Goal: Task Accomplishment & Management: Use online tool/utility

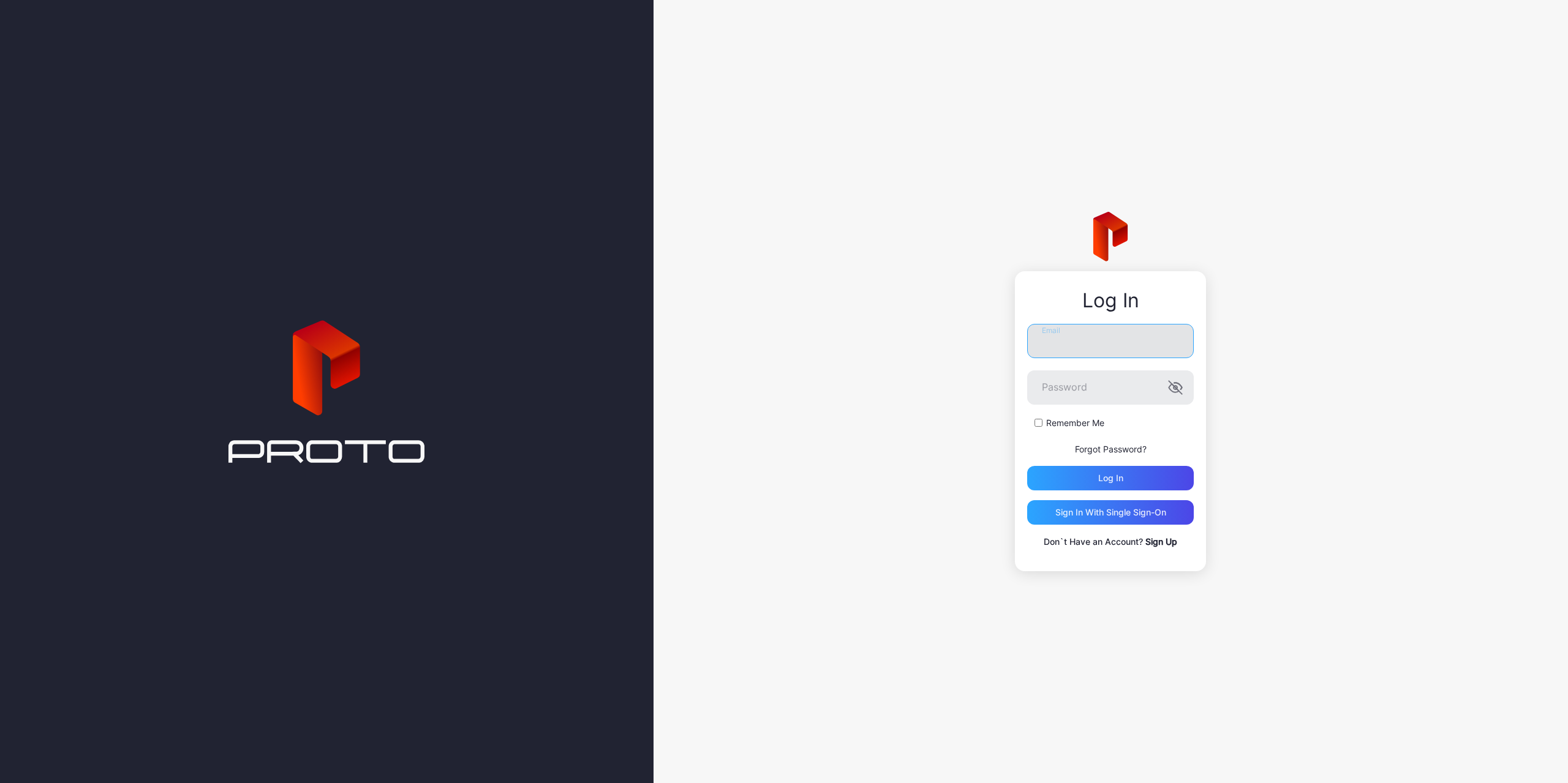
click at [1086, 329] on input "Email" at bounding box center [1110, 341] width 166 height 34
type input "**********"
click at [1027, 466] on button "Log in" at bounding box center [1110, 478] width 166 height 24
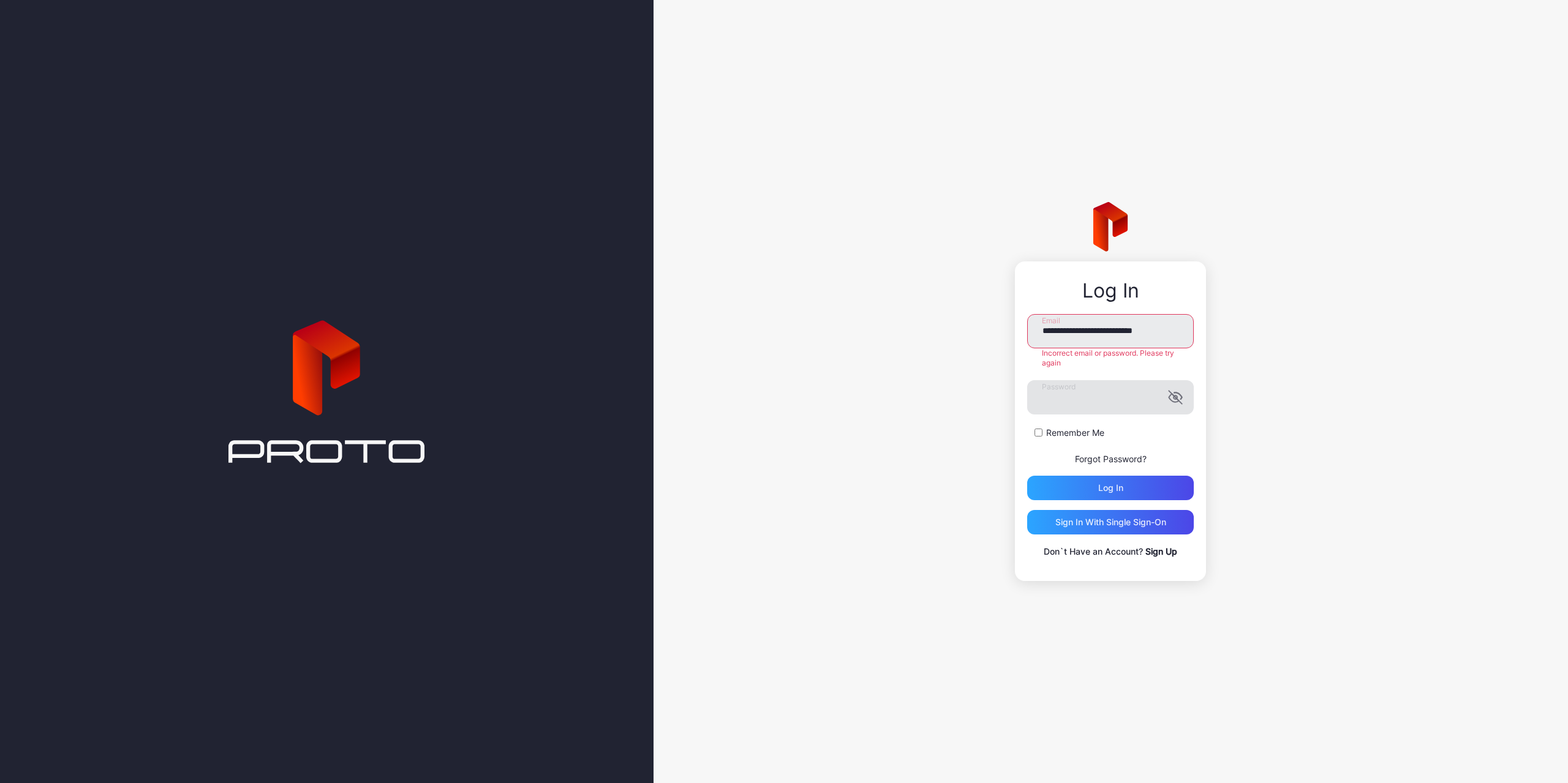
click at [1176, 400] on icon "button" at bounding box center [1176, 397] width 15 height 15
click at [1027, 476] on button "Log in" at bounding box center [1110, 488] width 166 height 24
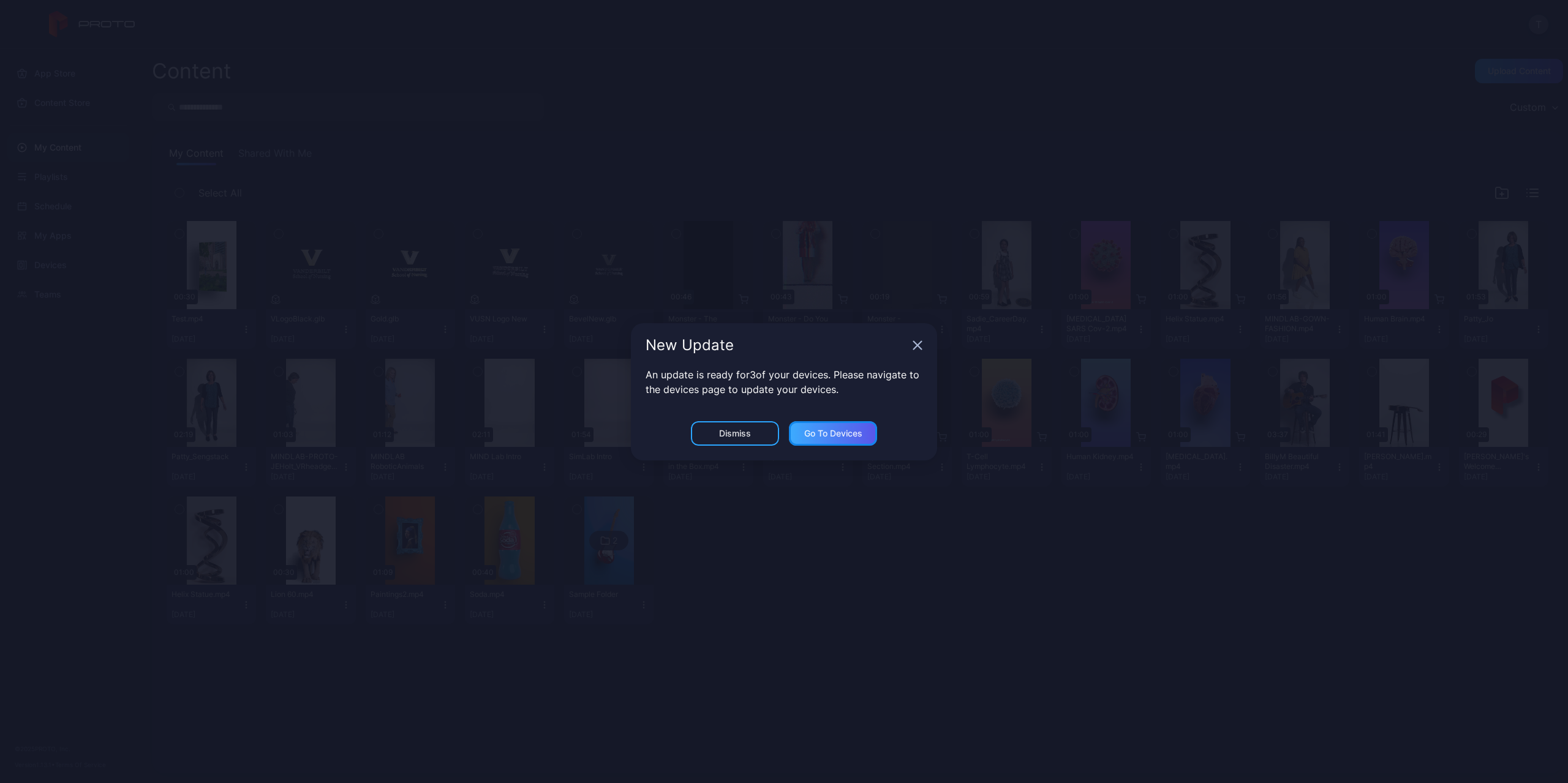
click at [808, 431] on div "Go to devices" at bounding box center [833, 434] width 58 height 10
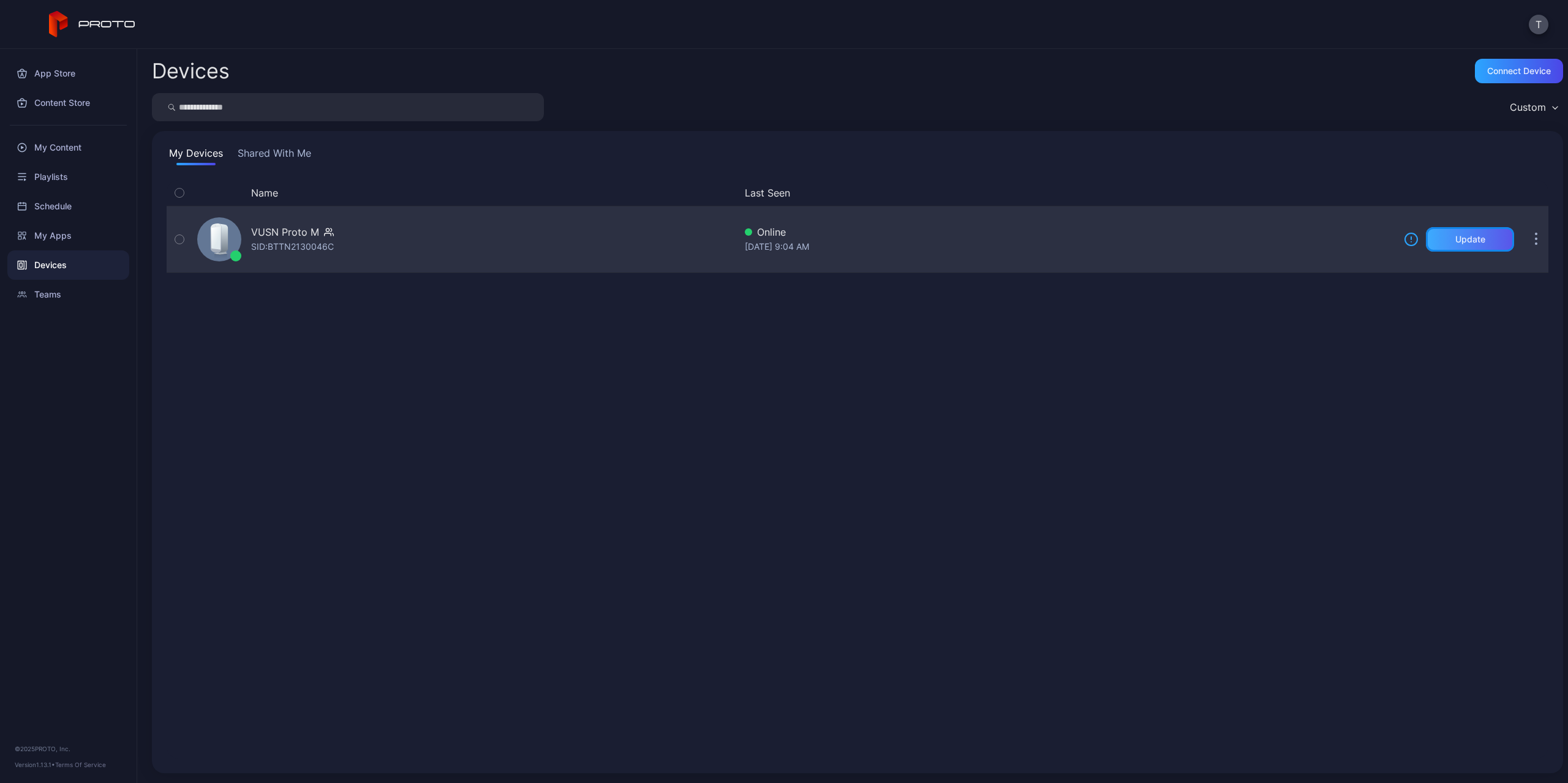
click at [1462, 247] on div "Update" at bounding box center [1470, 240] width 88 height 24
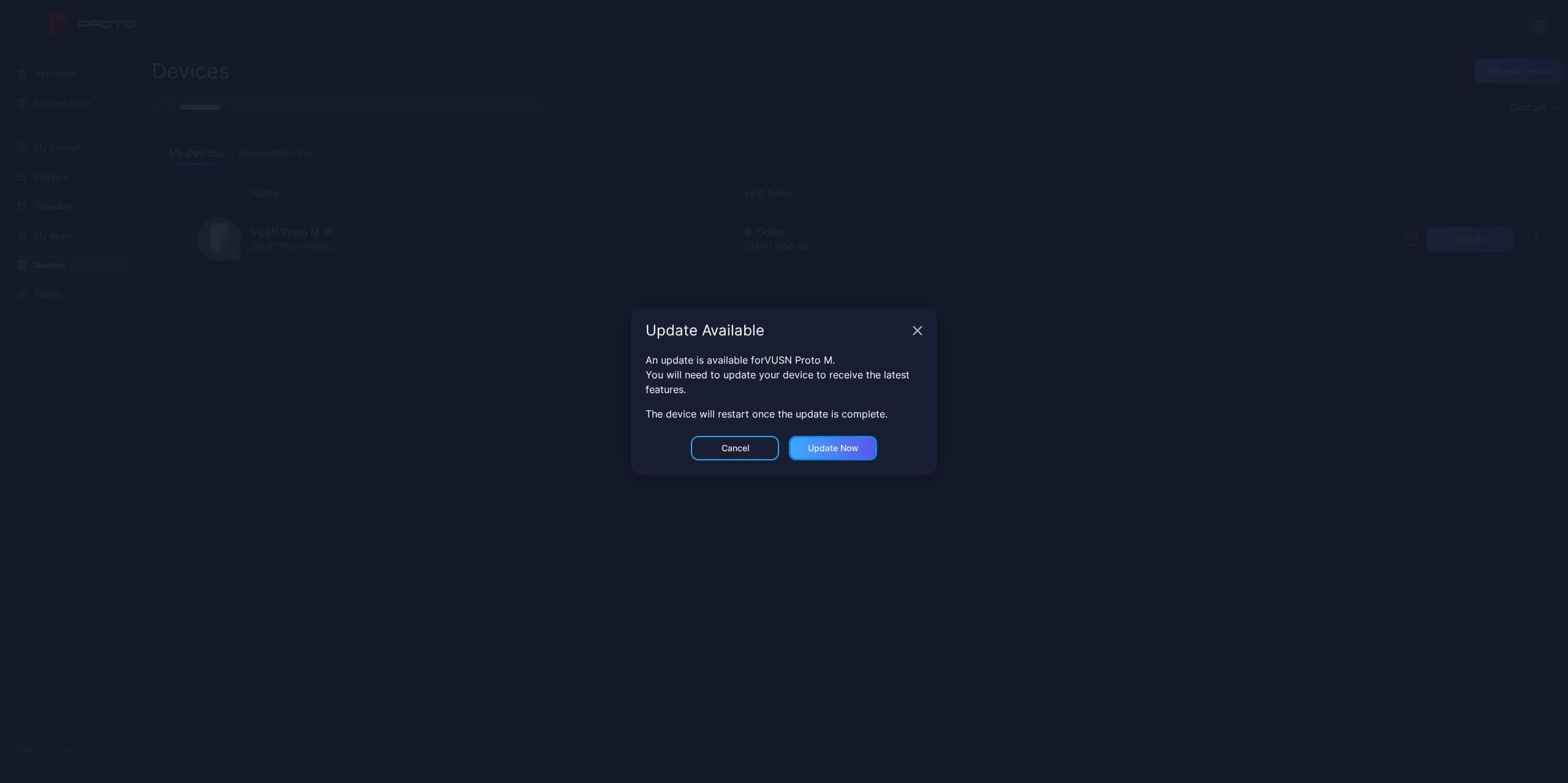
click at [826, 449] on div "Update now" at bounding box center [833, 449] width 51 height 10
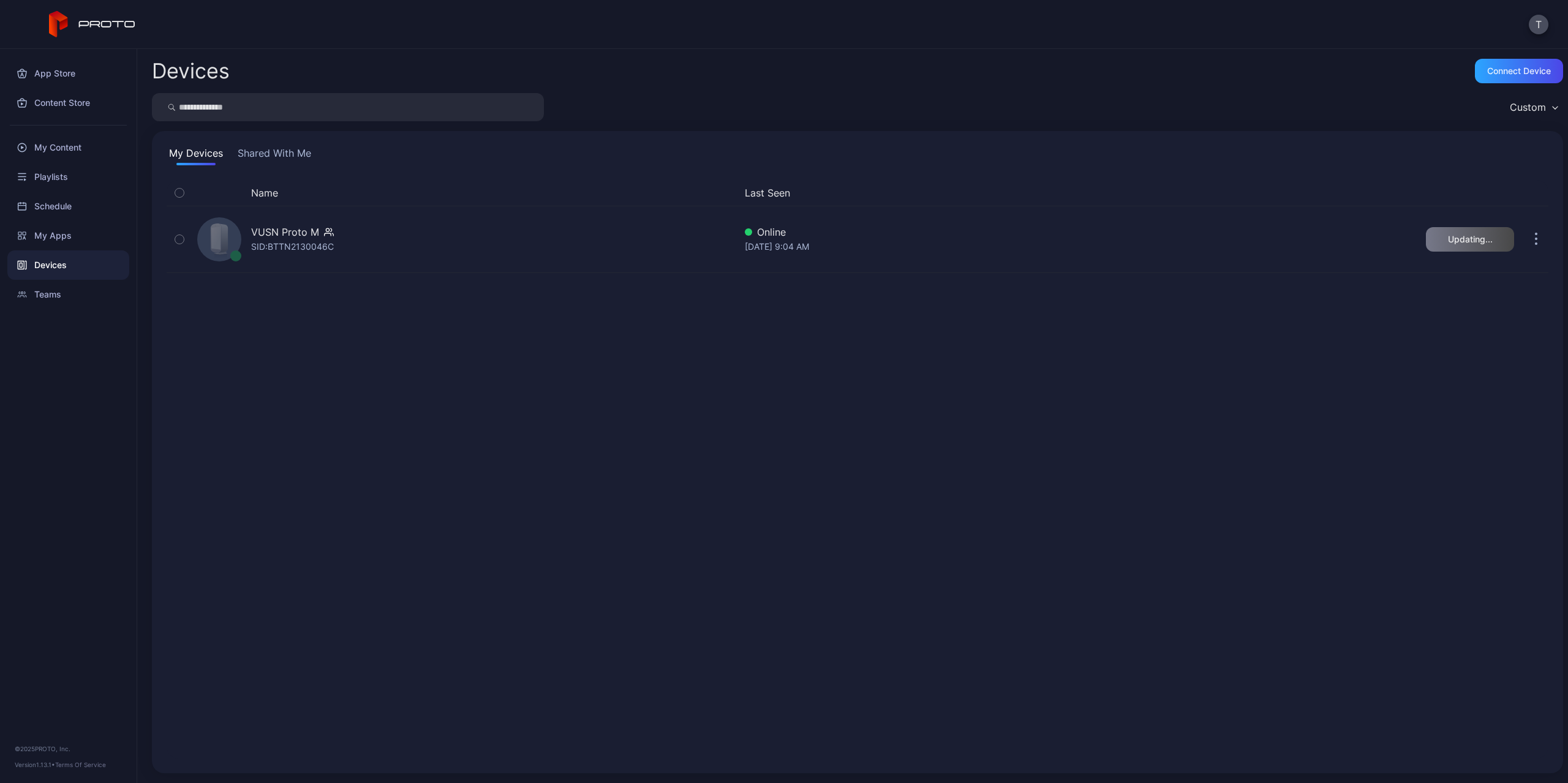
click at [248, 155] on button "Shared With Me" at bounding box center [274, 156] width 78 height 20
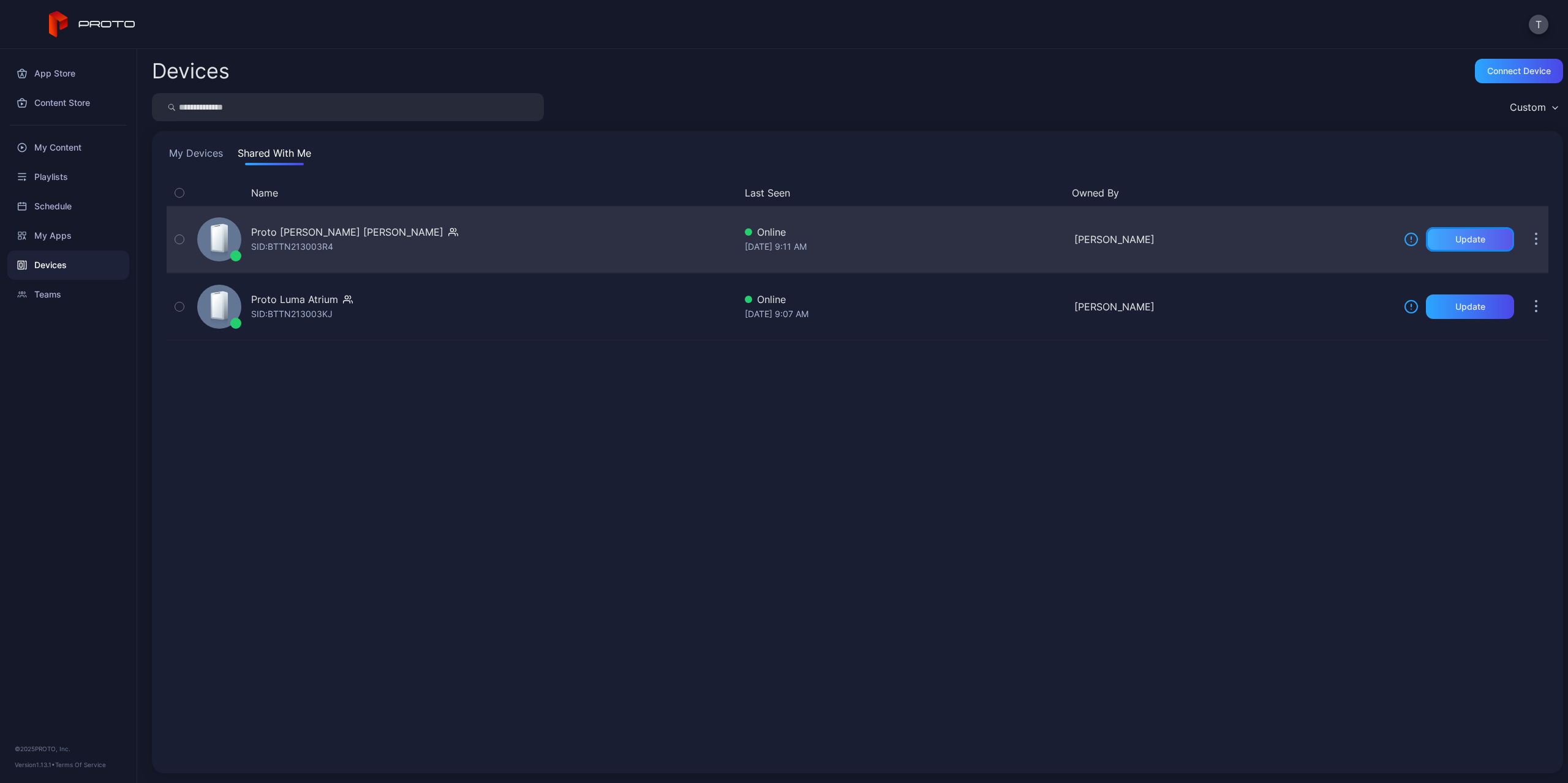
click at [1464, 238] on div "Update" at bounding box center [1470, 240] width 30 height 10
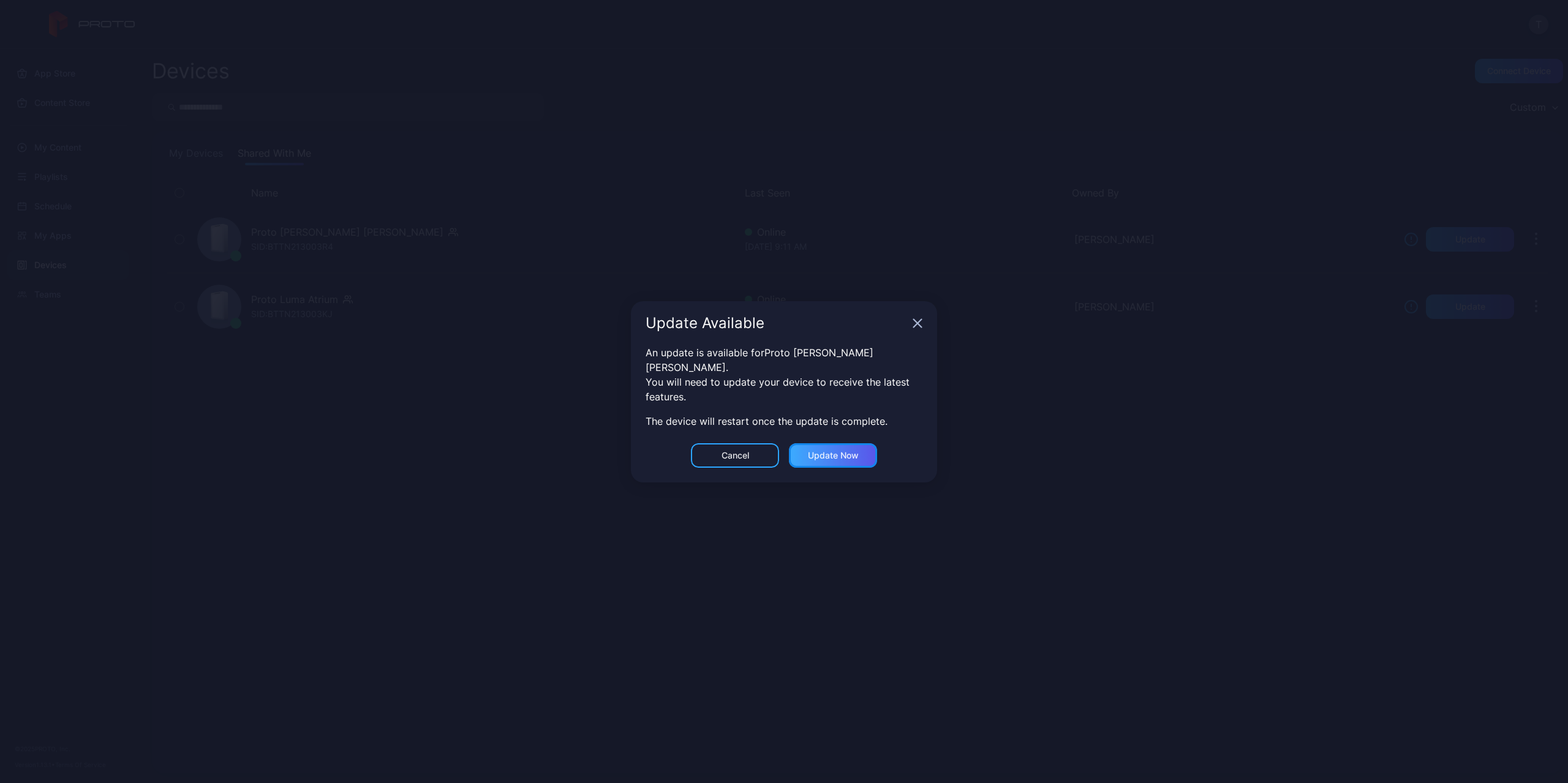
click at [830, 451] on div "Update now" at bounding box center [833, 456] width 51 height 10
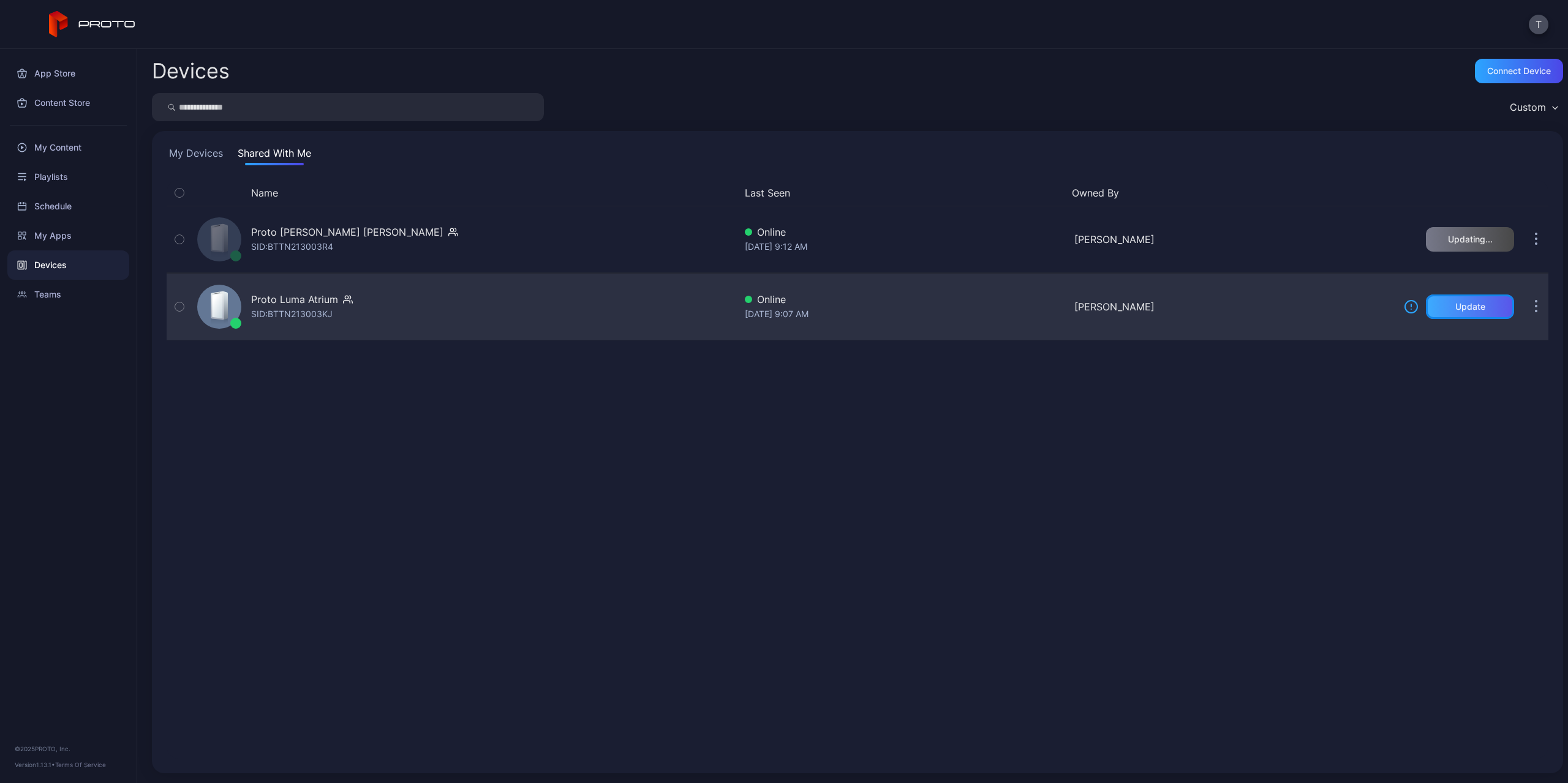
click at [1487, 306] on div "Update" at bounding box center [1470, 307] width 88 height 24
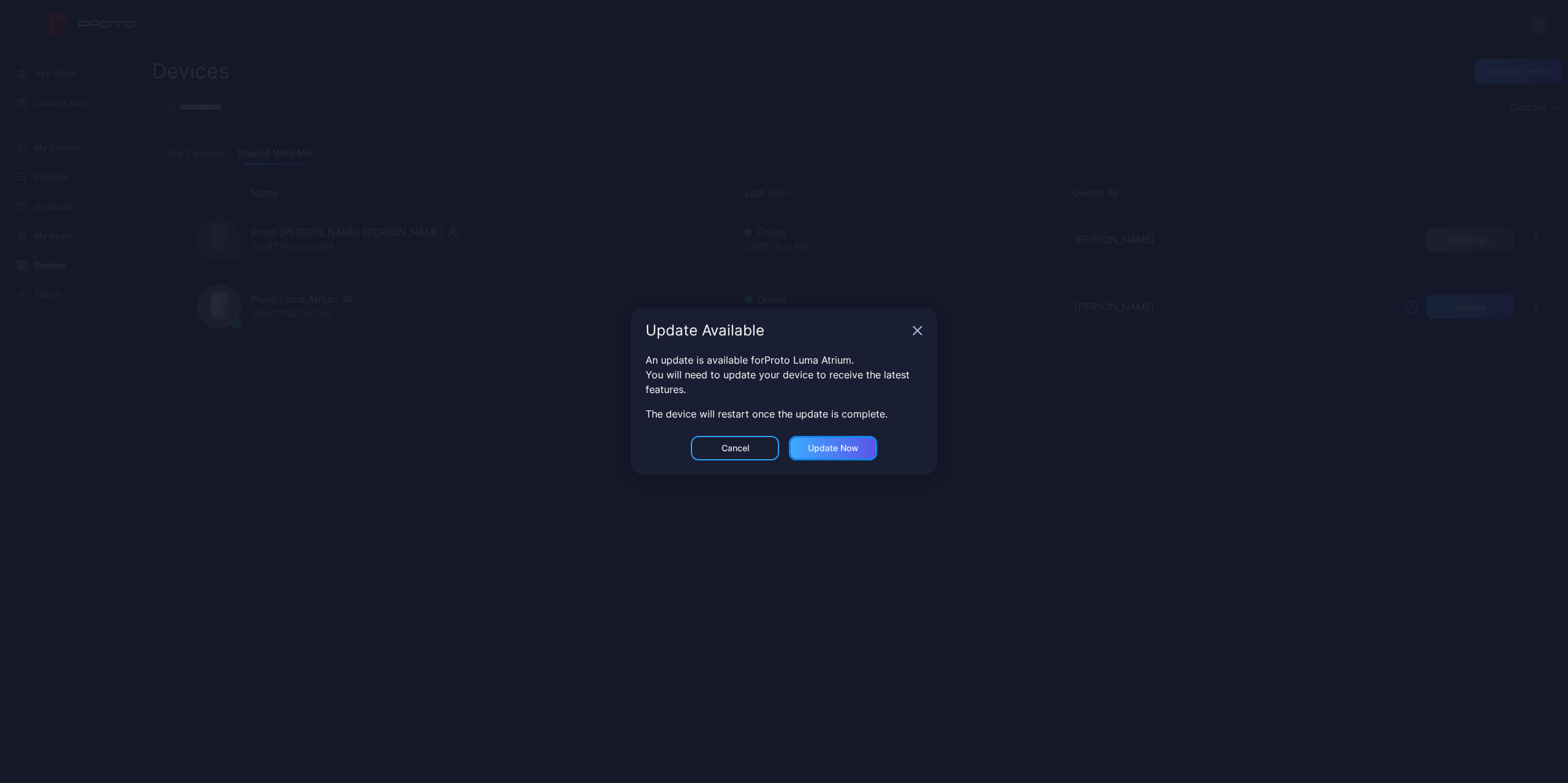
click at [826, 449] on div "Update now" at bounding box center [833, 449] width 51 height 10
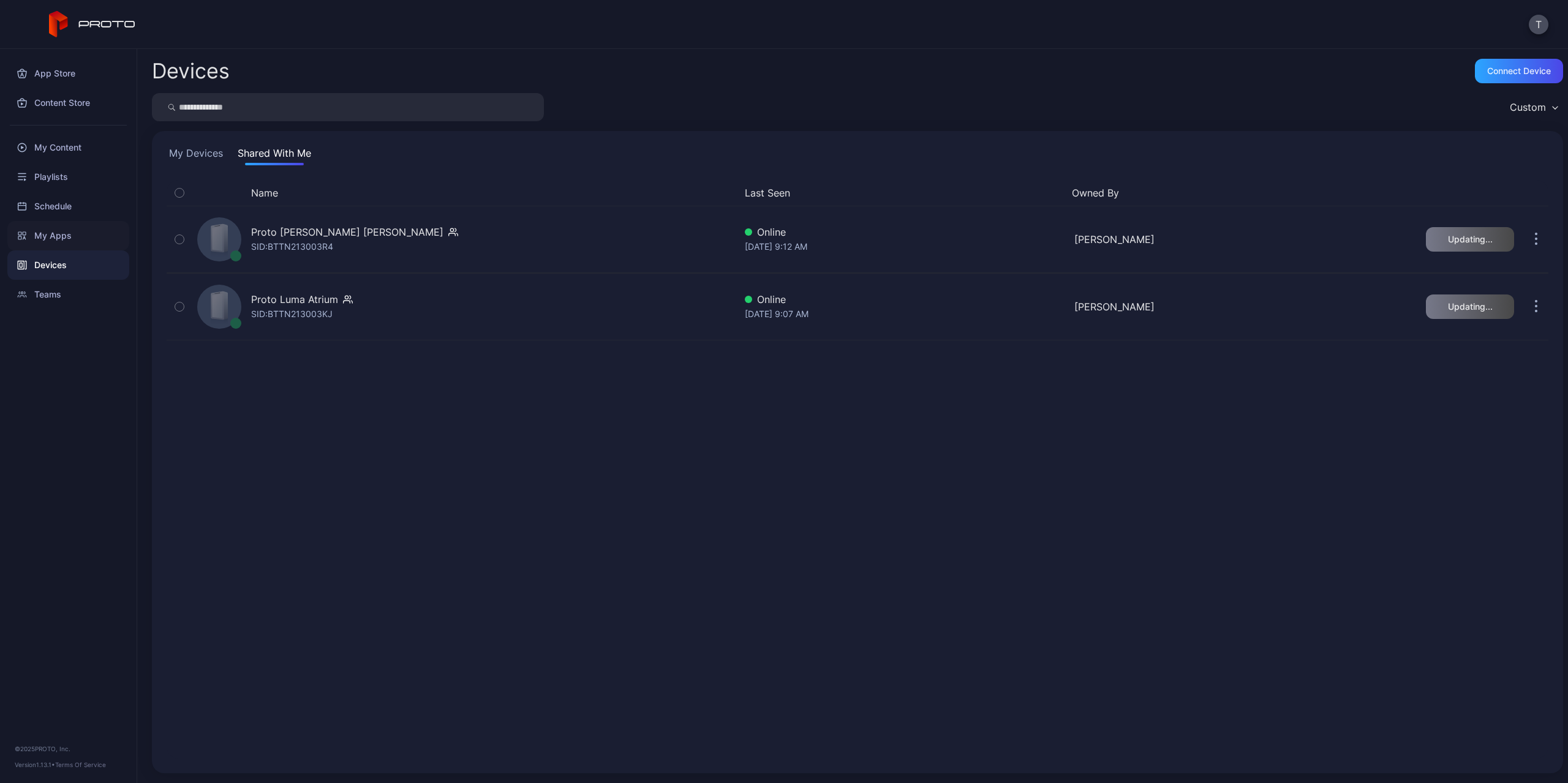
click at [55, 237] on div "My Apps" at bounding box center [68, 236] width 122 height 29
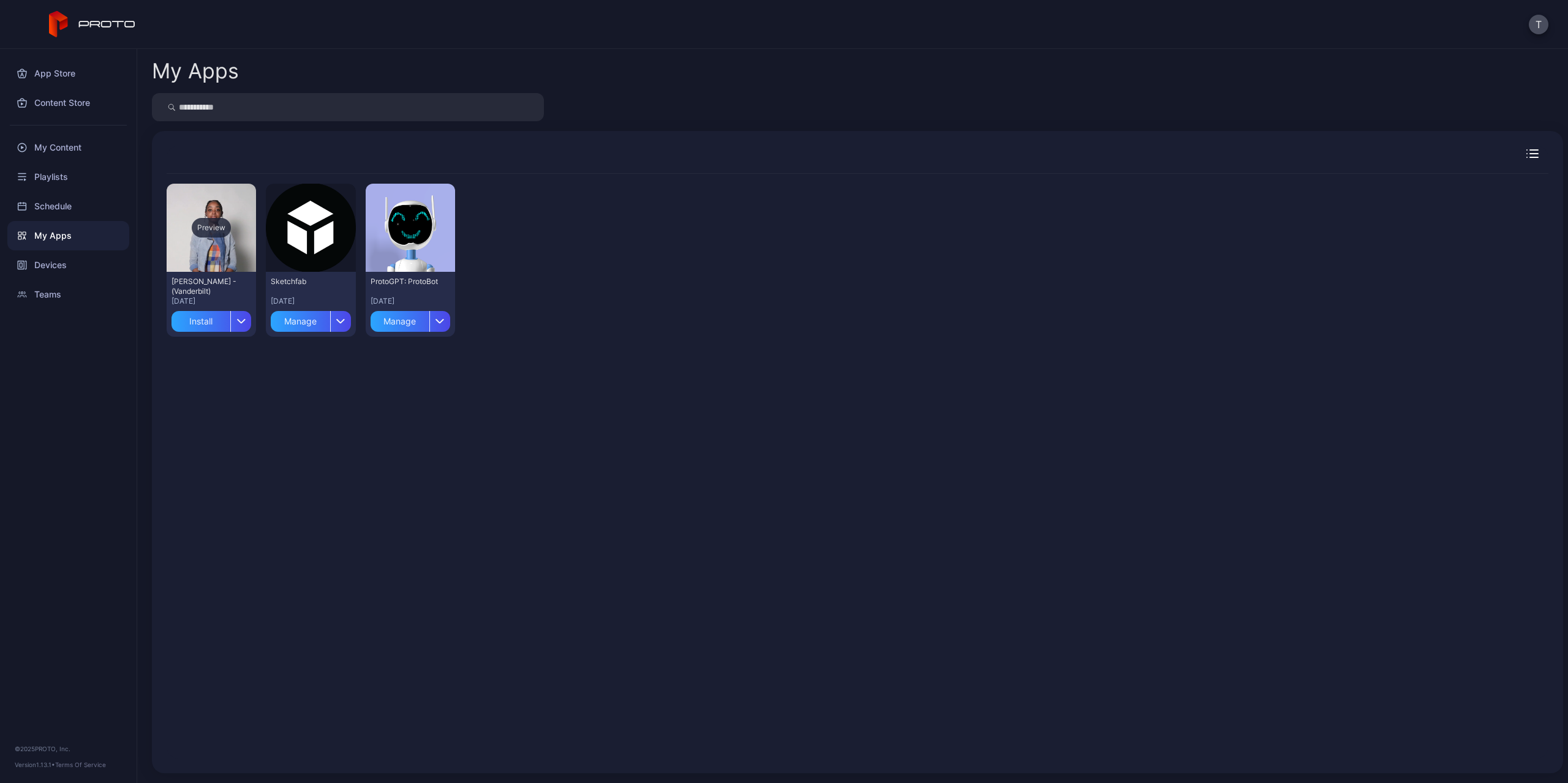
click at [208, 228] on div "Preview" at bounding box center [211, 228] width 39 height 20
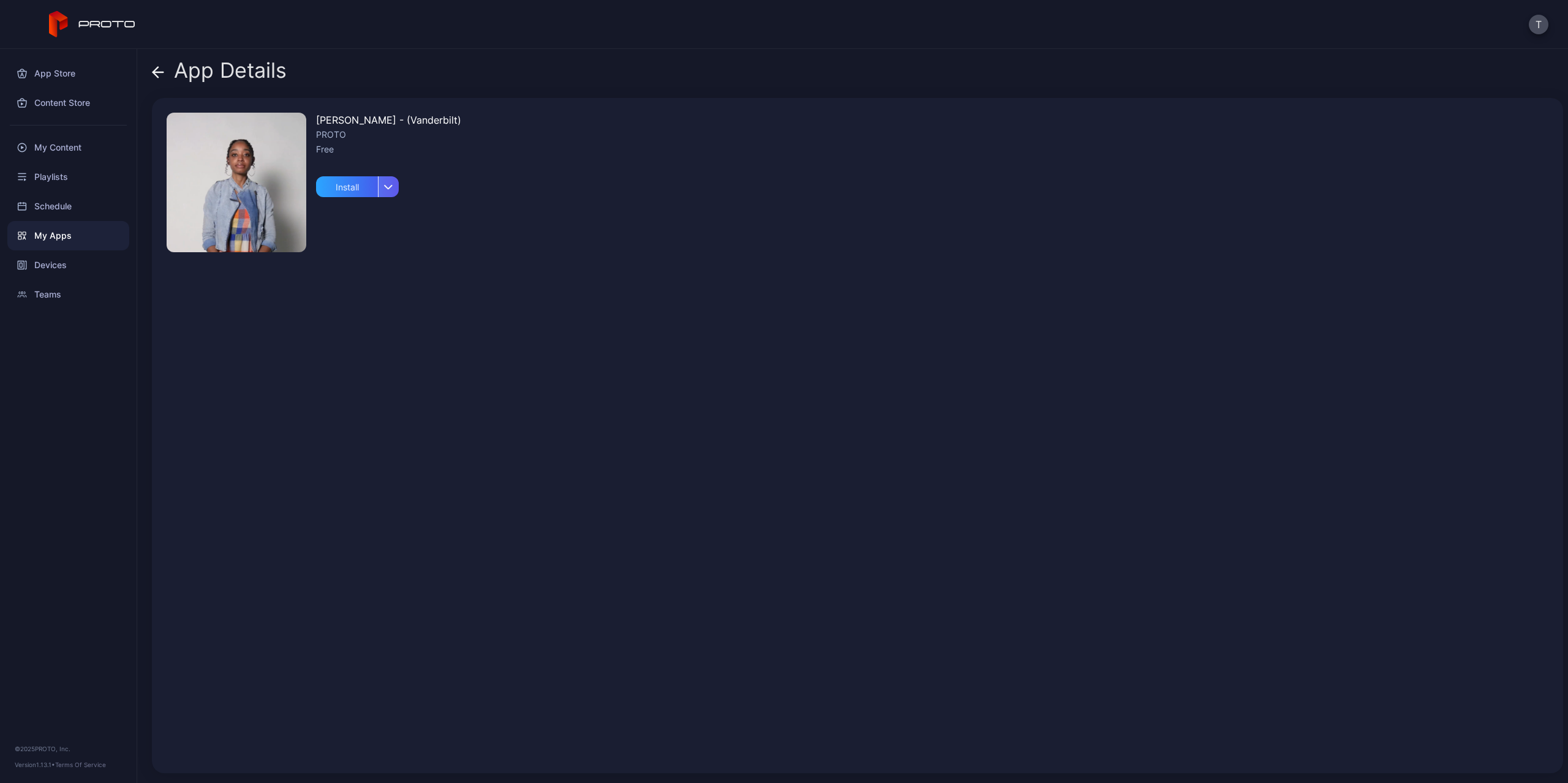
click at [388, 190] on div "button" at bounding box center [388, 187] width 21 height 21
click at [594, 164] on div "[PERSON_NAME] - (Vanderbilt) PROTO Free Install" at bounding box center [857, 436] width 1411 height 675
click at [163, 68] on icon at bounding box center [157, 72] width 12 height 12
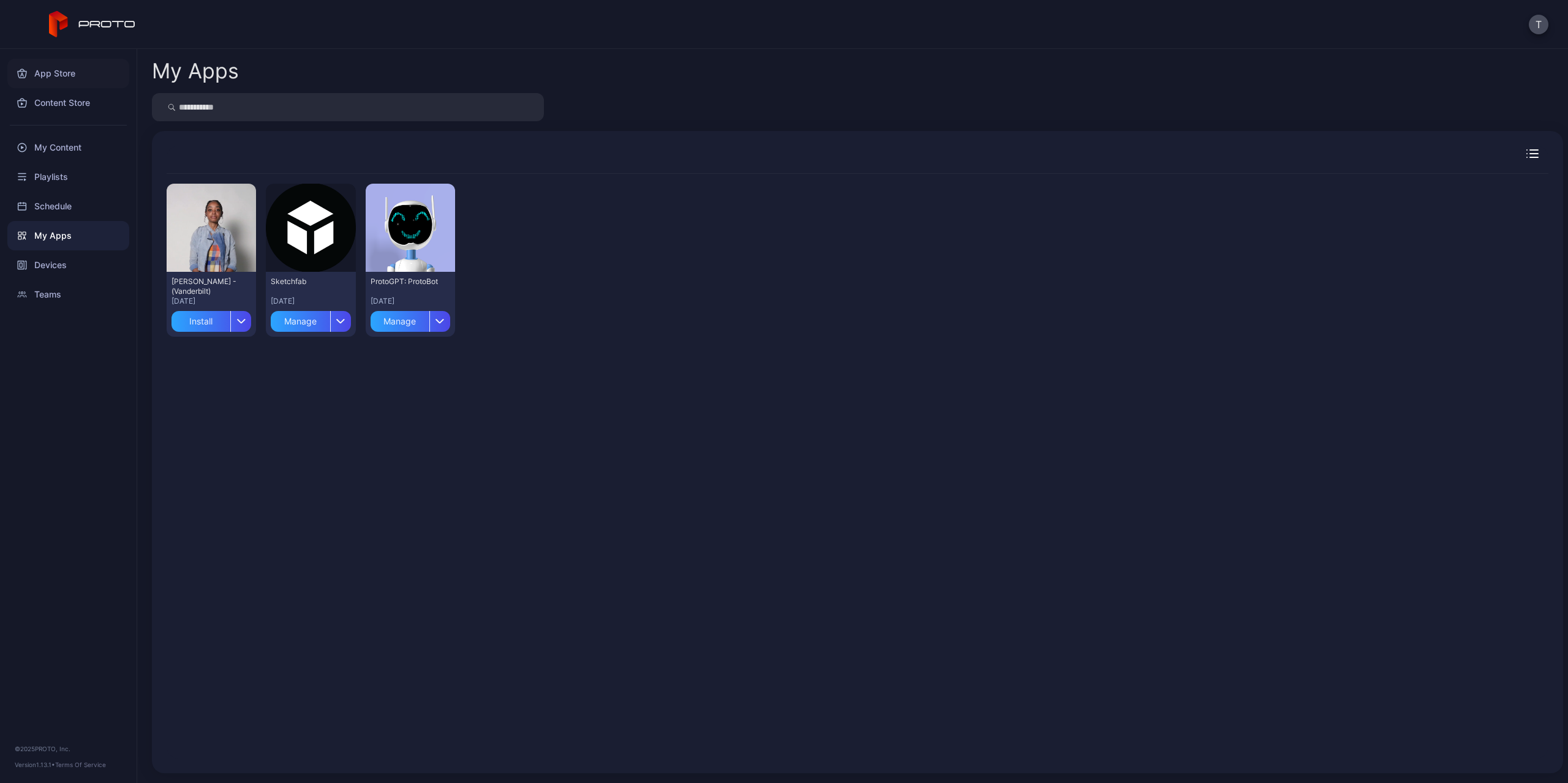
click at [50, 67] on div "App Store" at bounding box center [68, 73] width 122 height 29
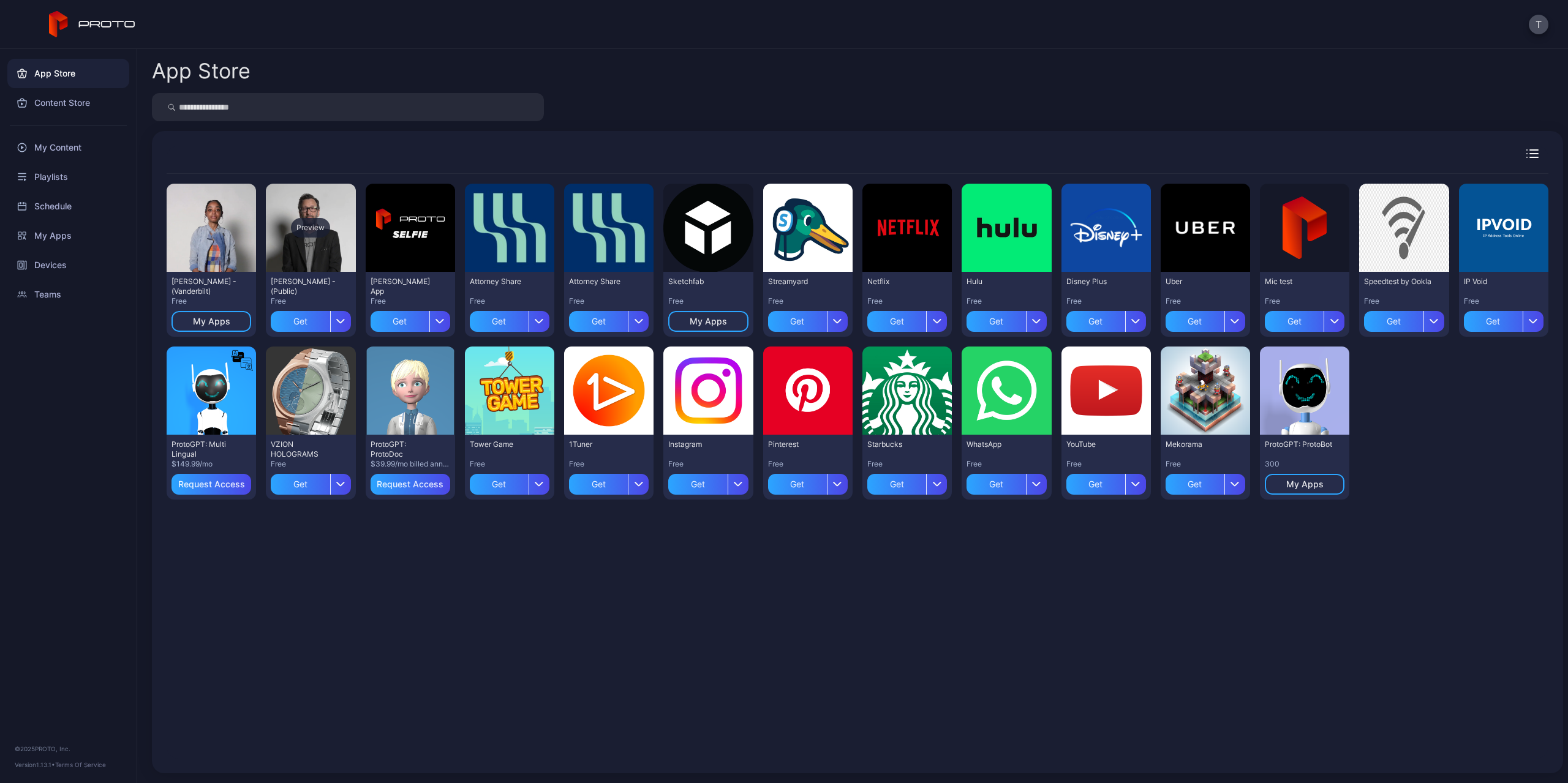
click at [308, 223] on div "Preview" at bounding box center [311, 228] width 39 height 20
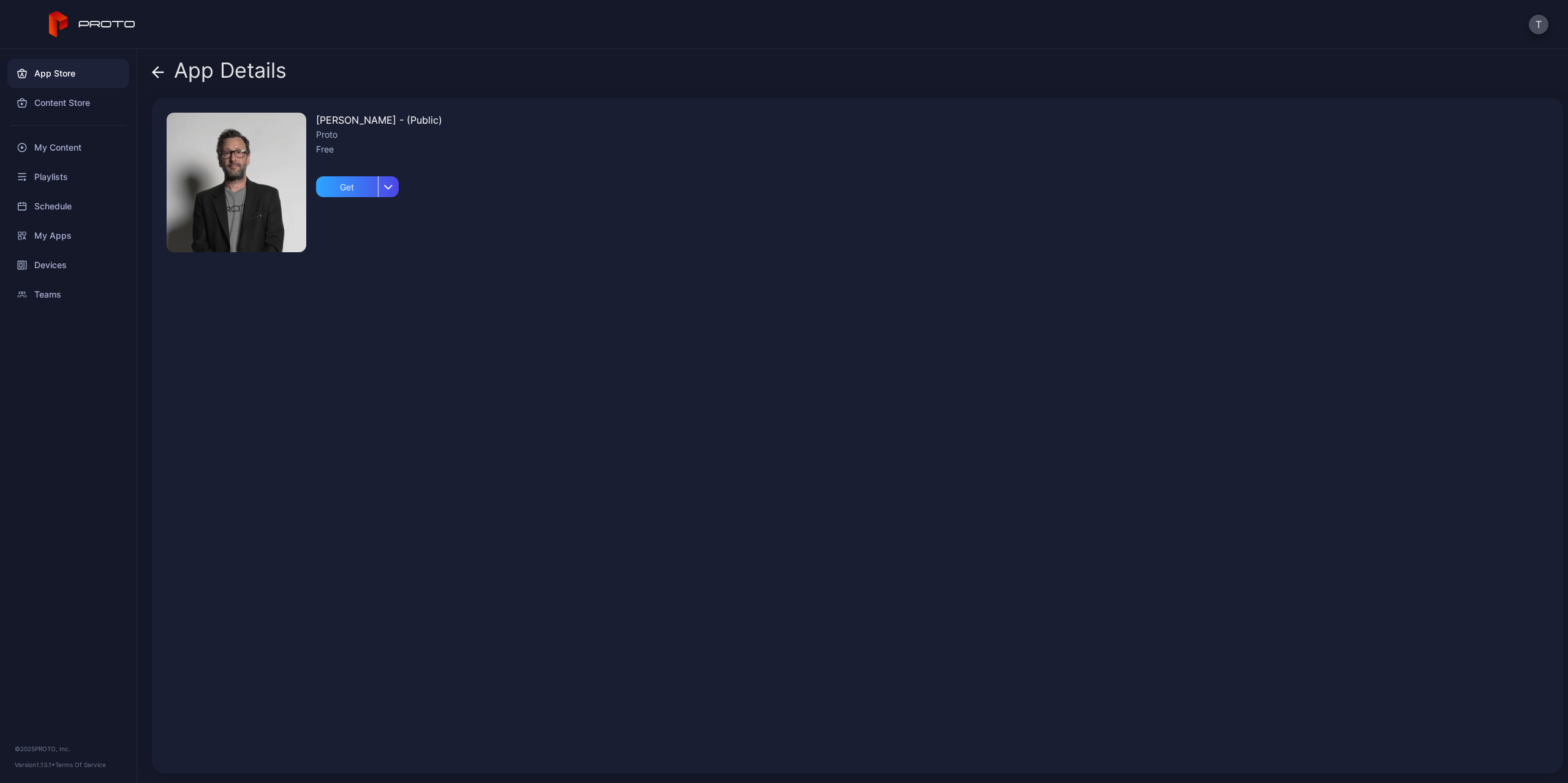
click at [157, 68] on icon at bounding box center [156, 72] width 5 height 11
